Goal: Task Accomplishment & Management: Use online tool/utility

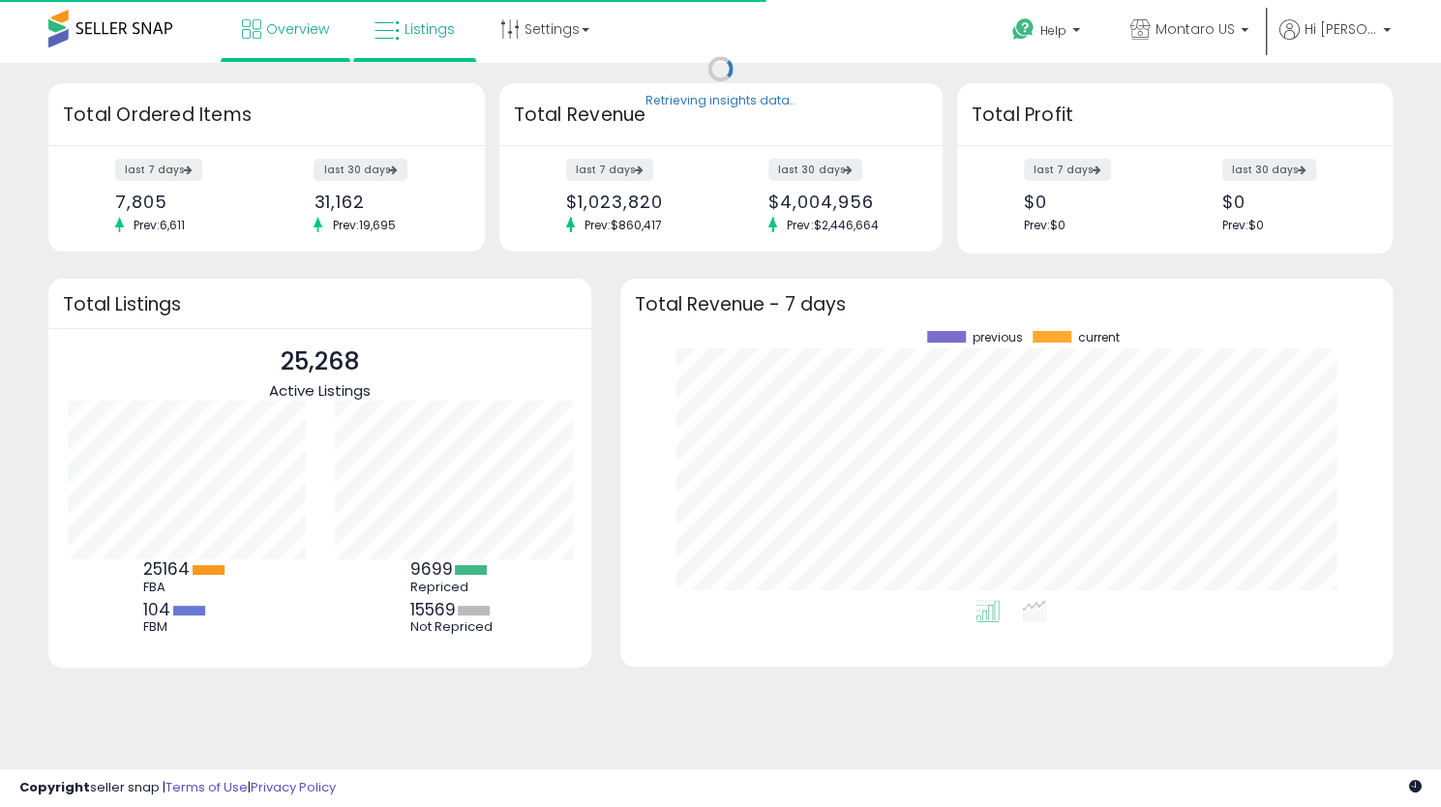
scroll to position [269, 734]
click at [435, 36] on span "Listings" at bounding box center [430, 28] width 50 height 19
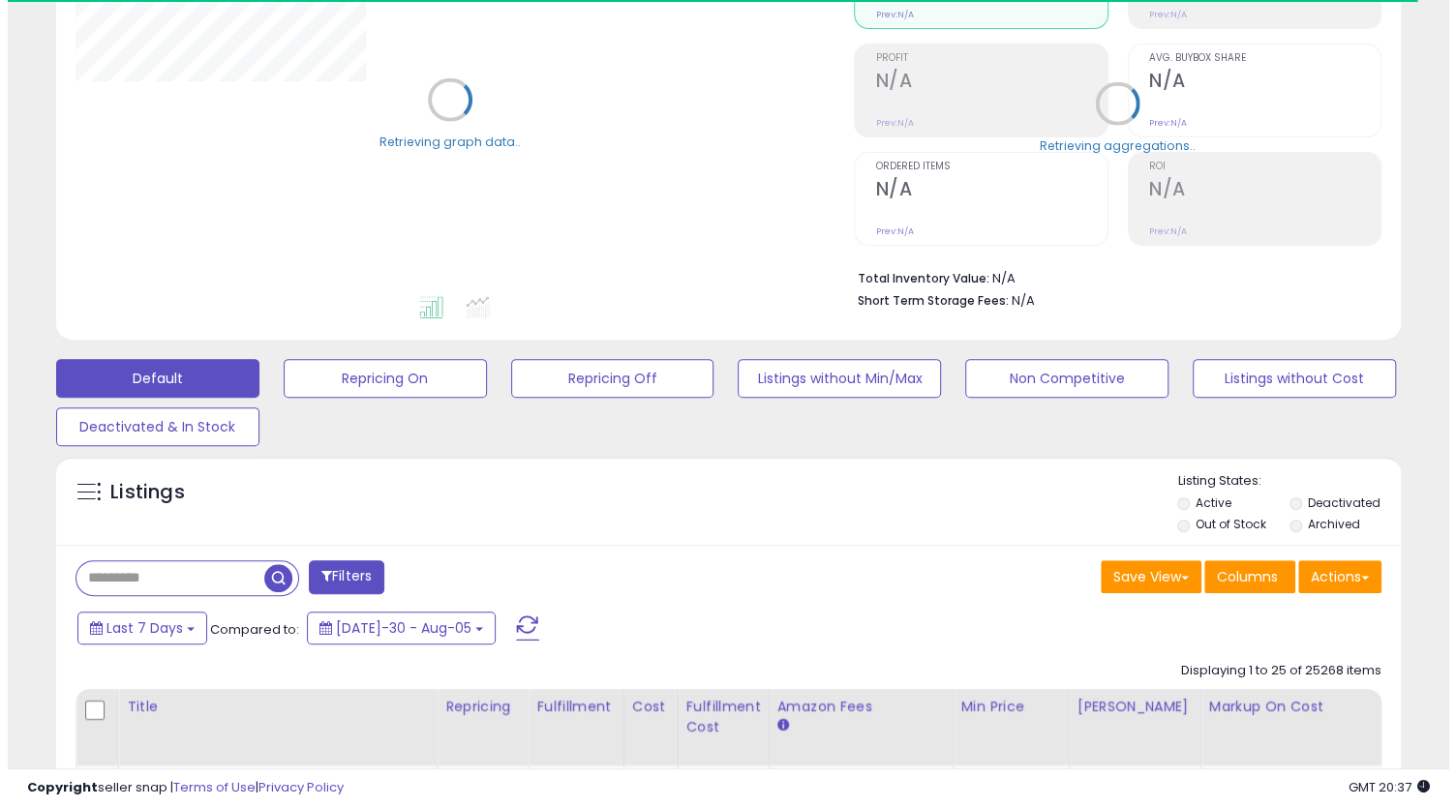
scroll to position [290, 0]
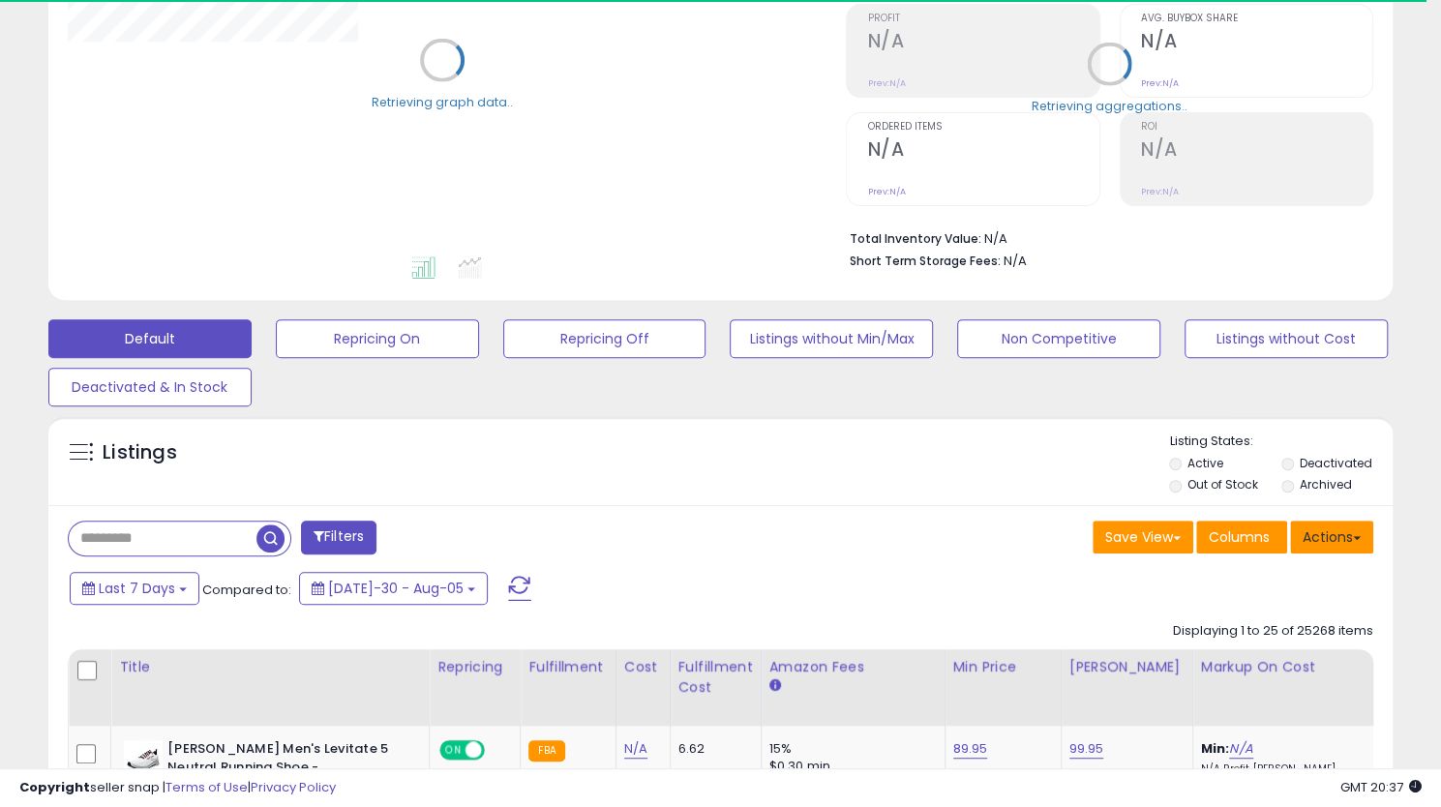
click at [1338, 537] on button "Actions" at bounding box center [1331, 537] width 83 height 33
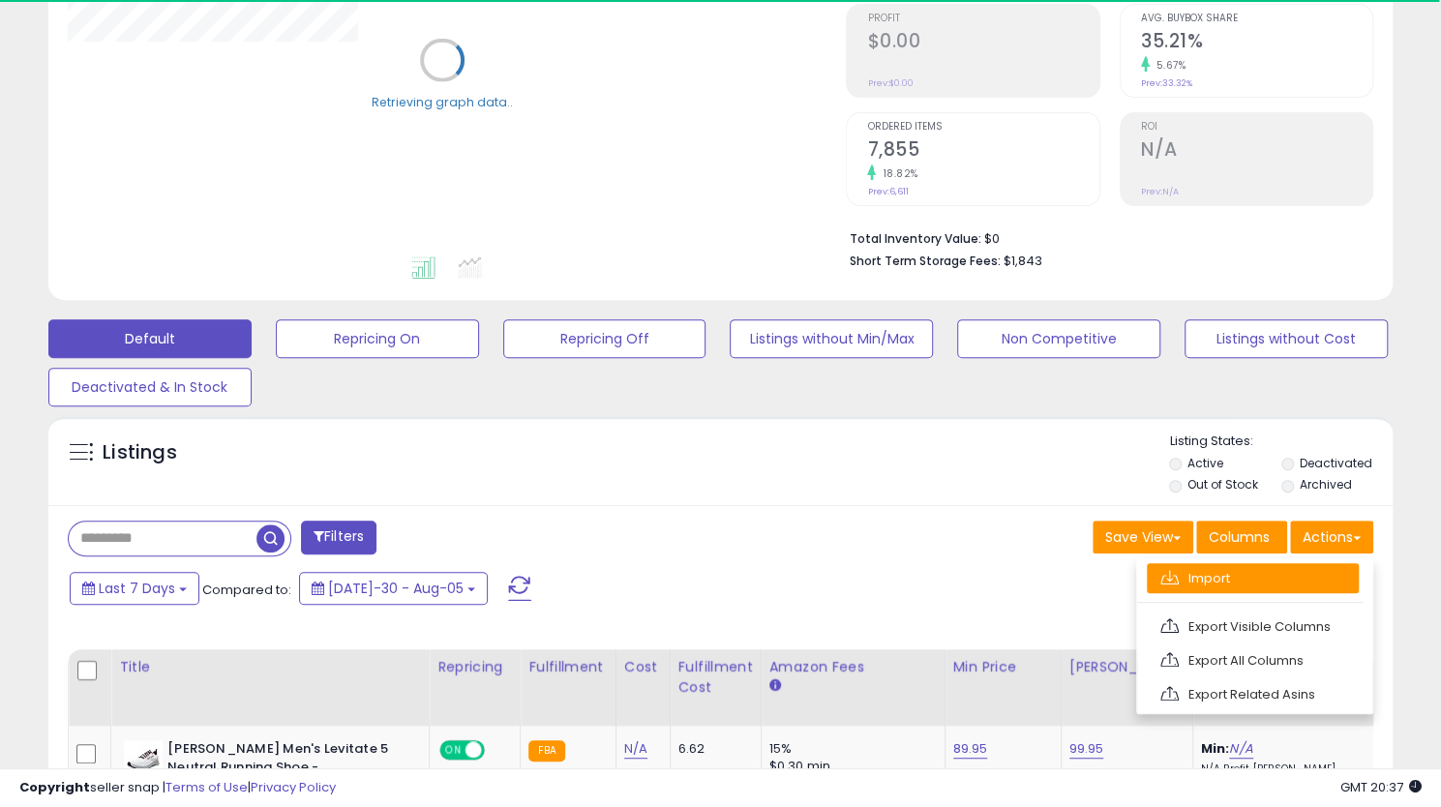
click at [1217, 575] on link "Import" at bounding box center [1253, 578] width 212 height 30
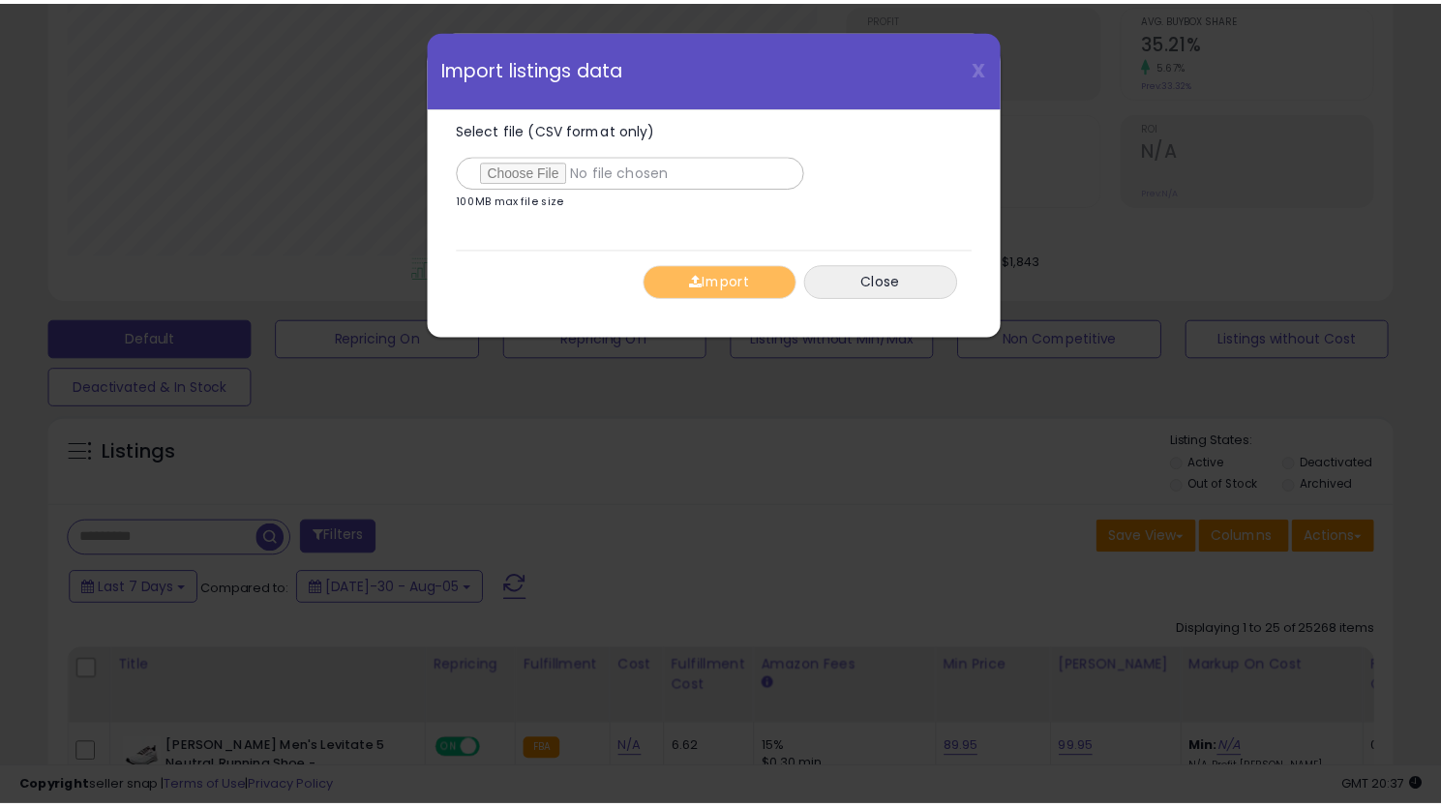
scroll to position [397, 787]
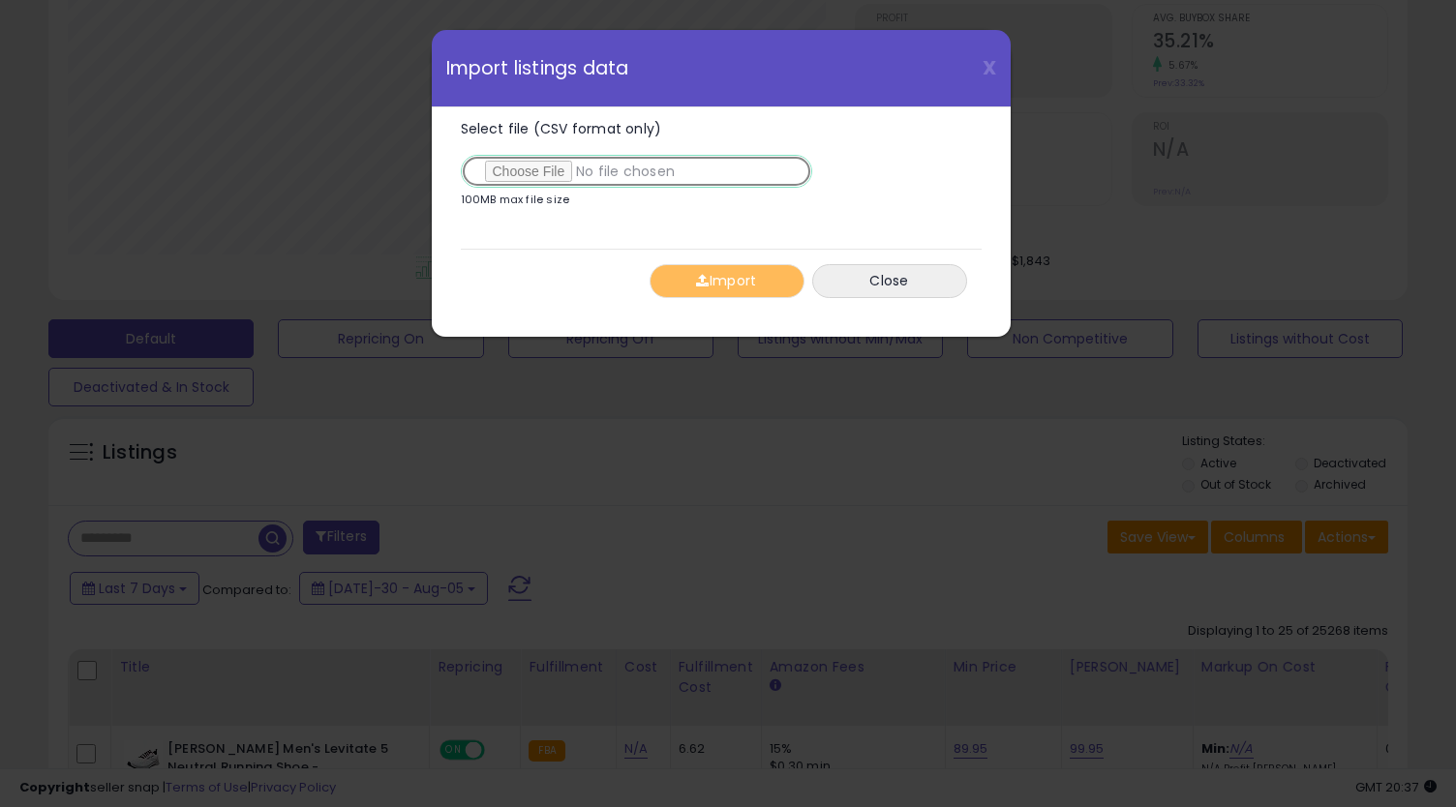
click at [519, 179] on input "Select file (CSV format only)" at bounding box center [636, 171] width 351 height 33
type input "**********"
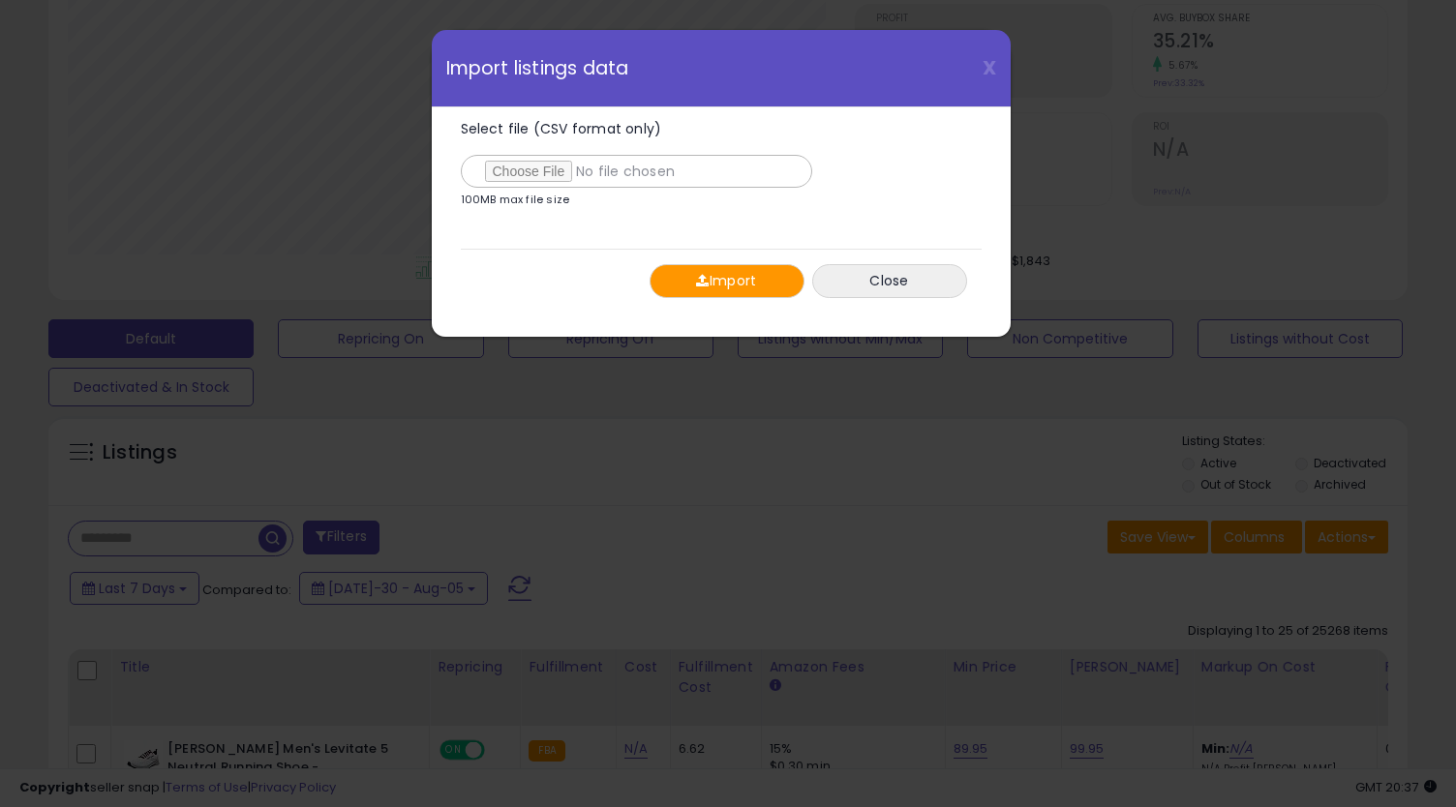
click at [761, 279] on button "Import" at bounding box center [727, 281] width 155 height 34
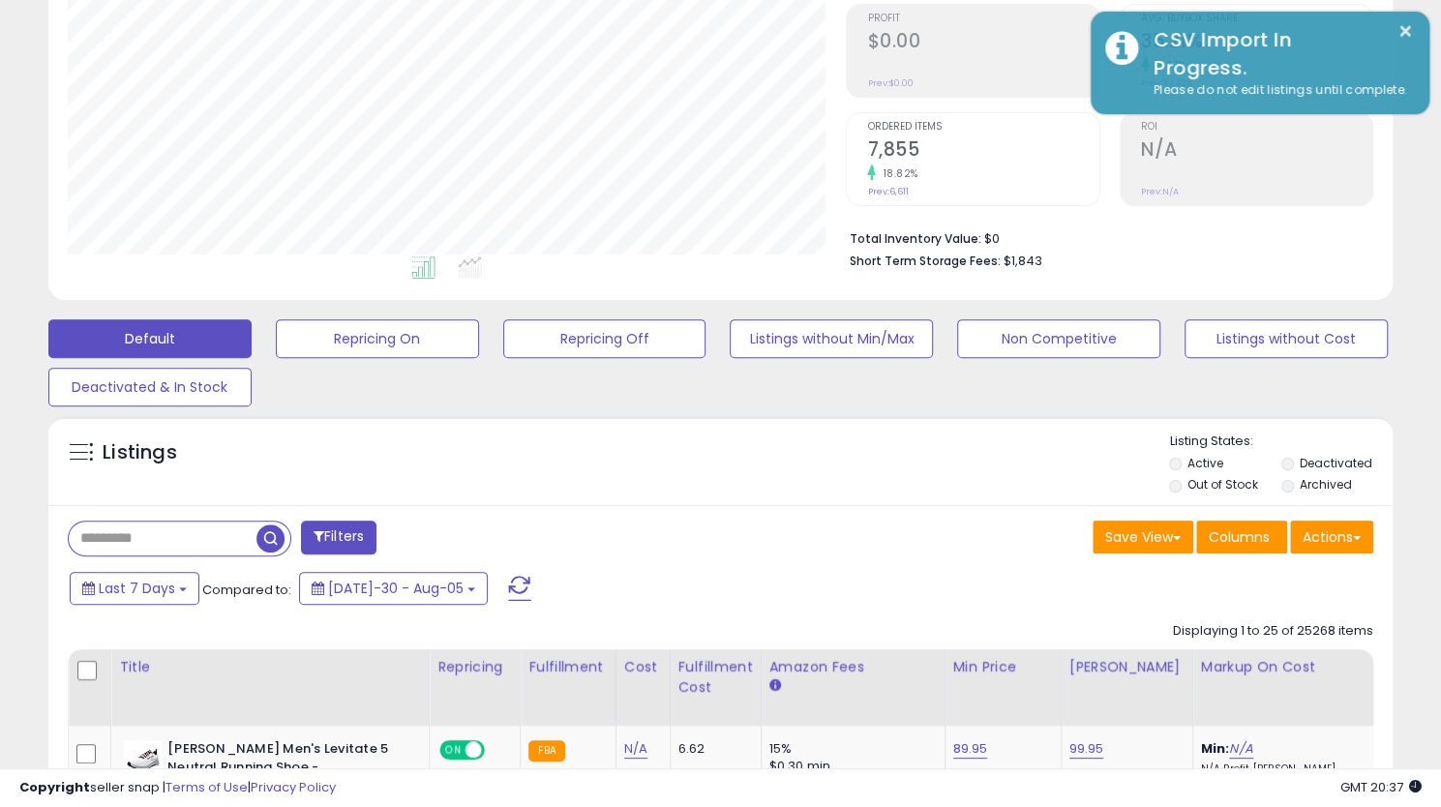
scroll to position [967683, 967301]
